Goal: Task Accomplishment & Management: Use online tool/utility

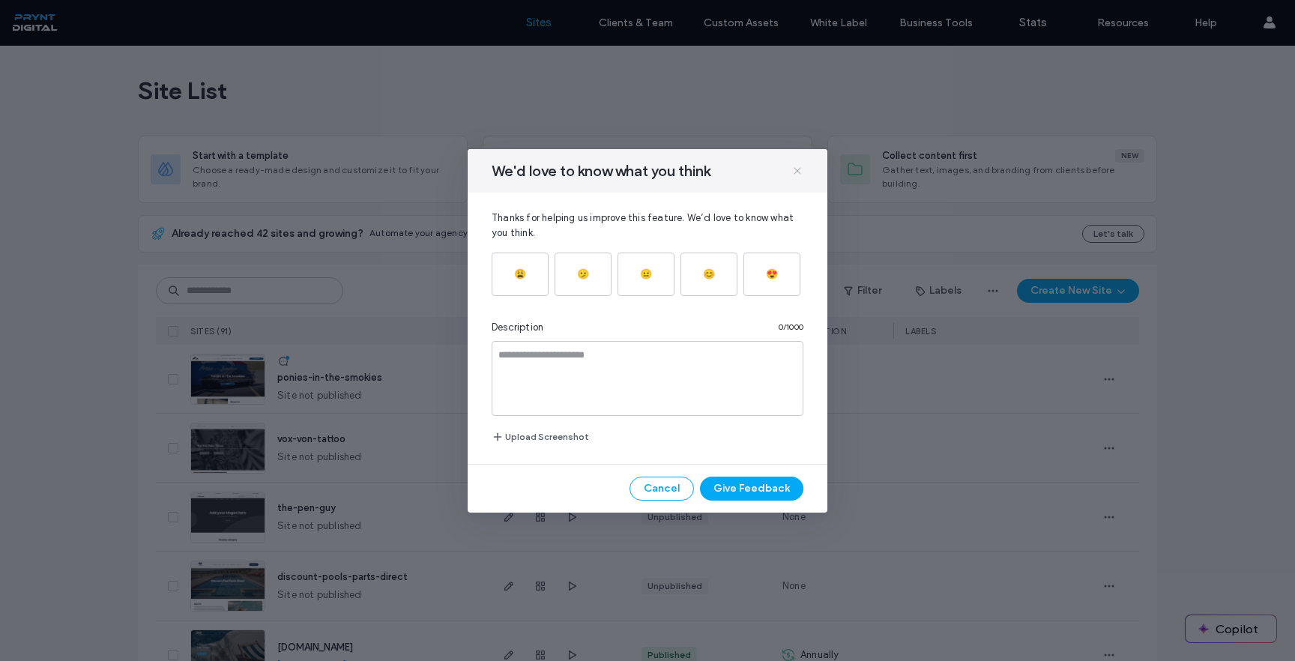
click at [798, 172] on icon at bounding box center [798, 171] width 12 height 12
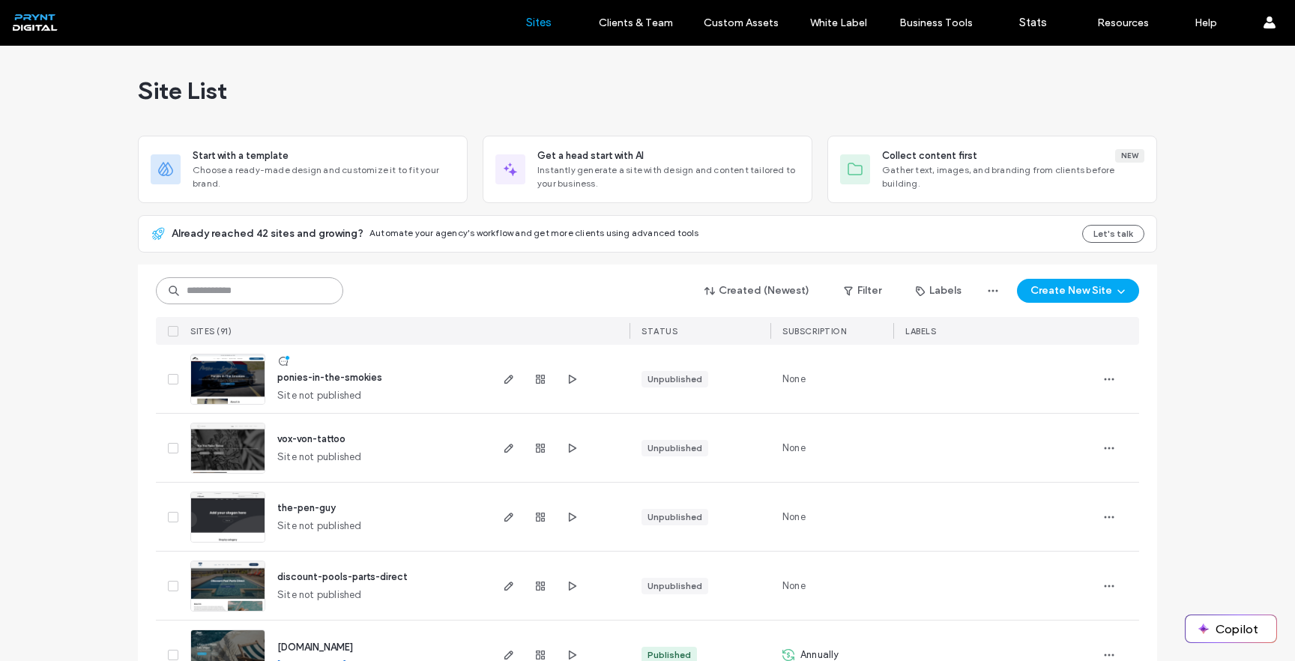
click at [292, 292] on input at bounding box center [249, 290] width 187 height 27
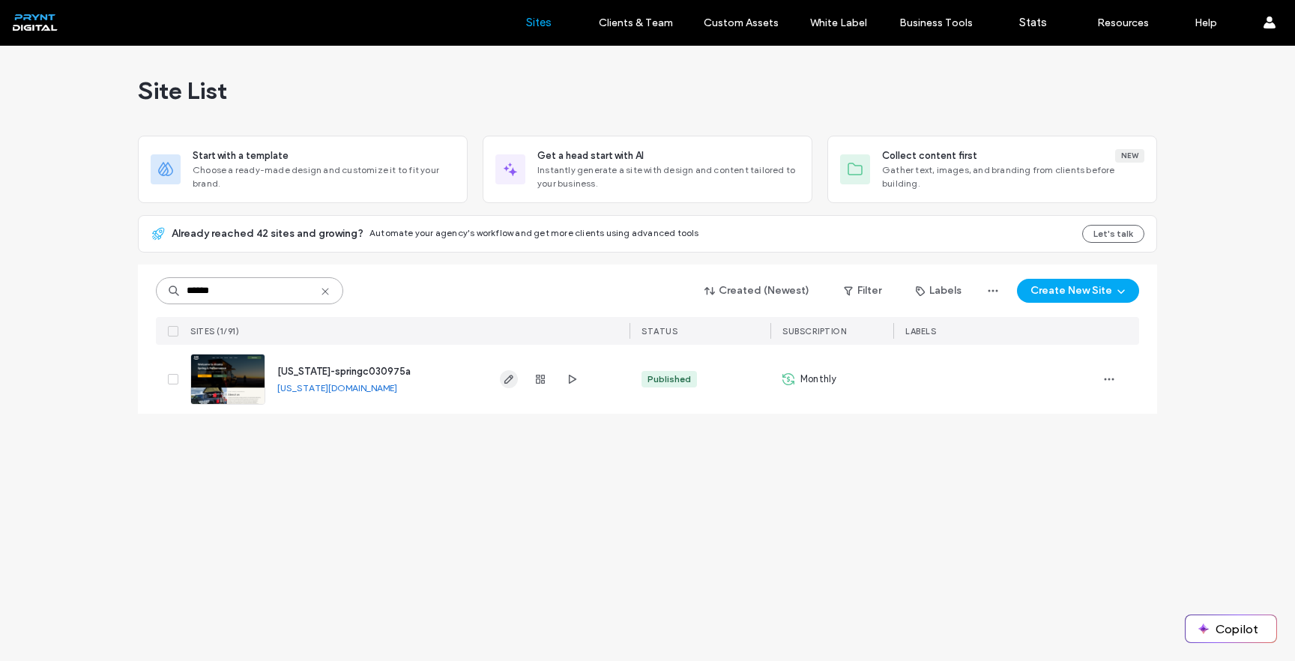
type input "******"
click at [515, 376] on span "button" at bounding box center [509, 379] width 18 height 18
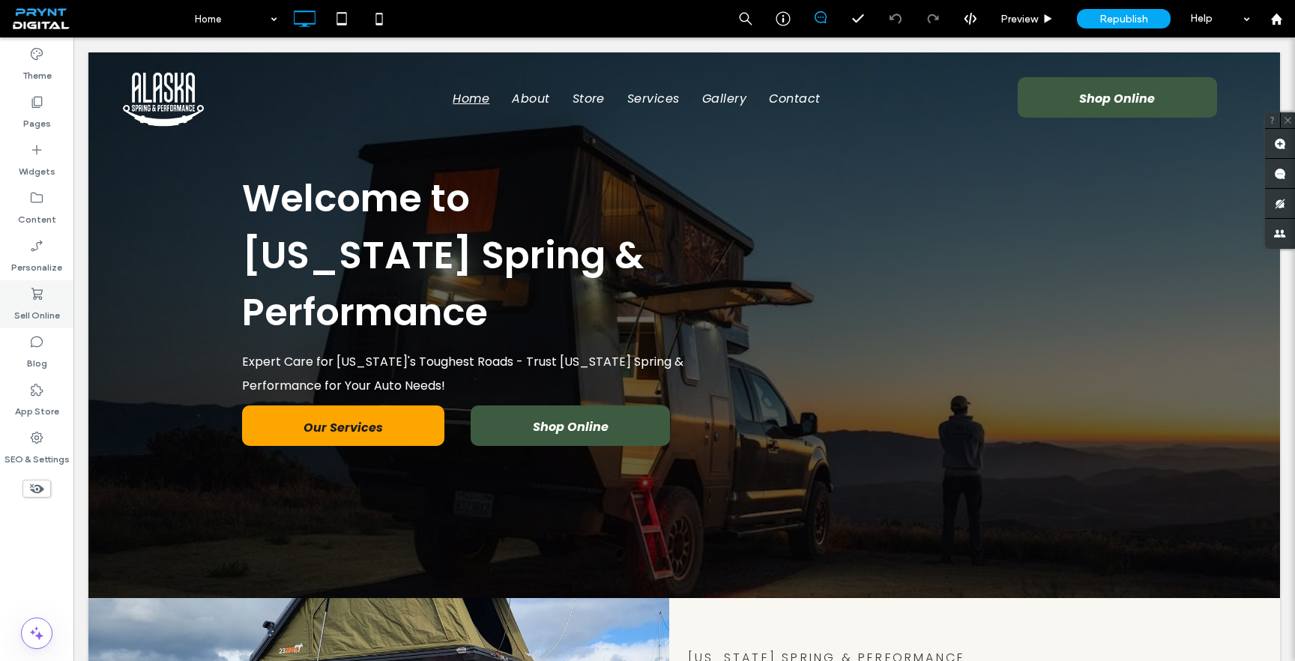
click at [35, 299] on use at bounding box center [36, 294] width 11 height 12
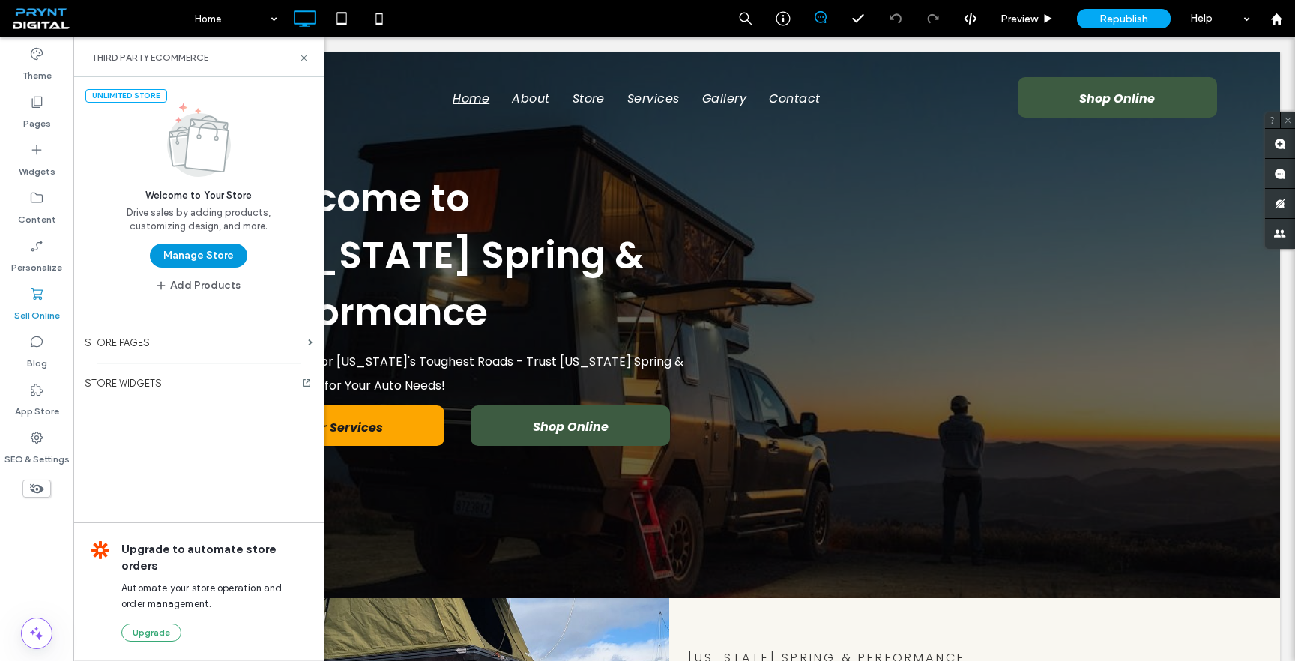
click at [206, 253] on button "Manage Store" at bounding box center [198, 256] width 97 height 24
